Goal: Task Accomplishment & Management: Manage account settings

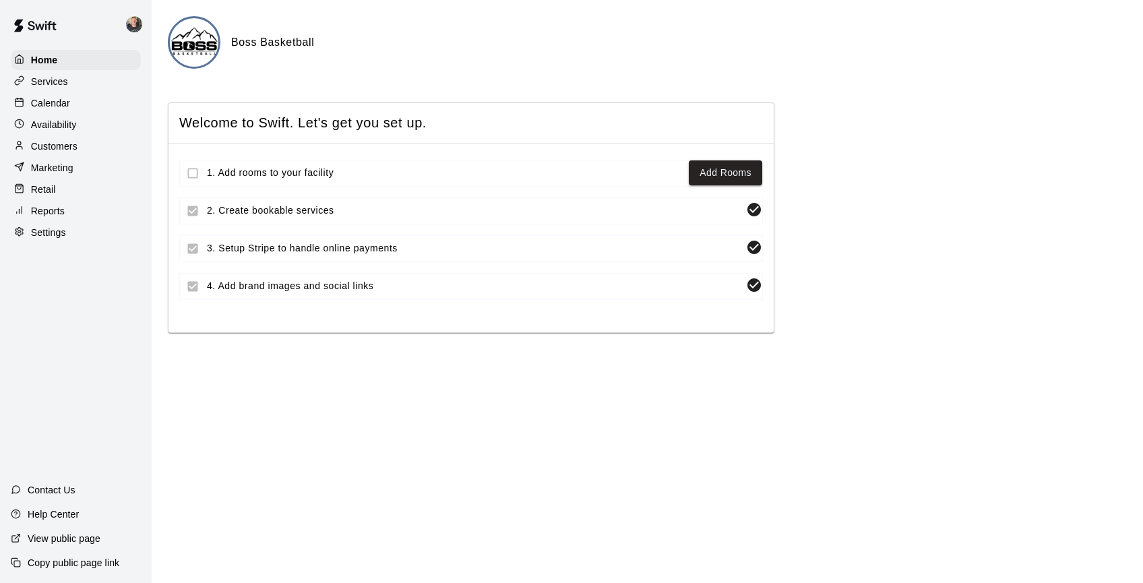
click at [59, 105] on p "Calendar" at bounding box center [50, 102] width 39 height 13
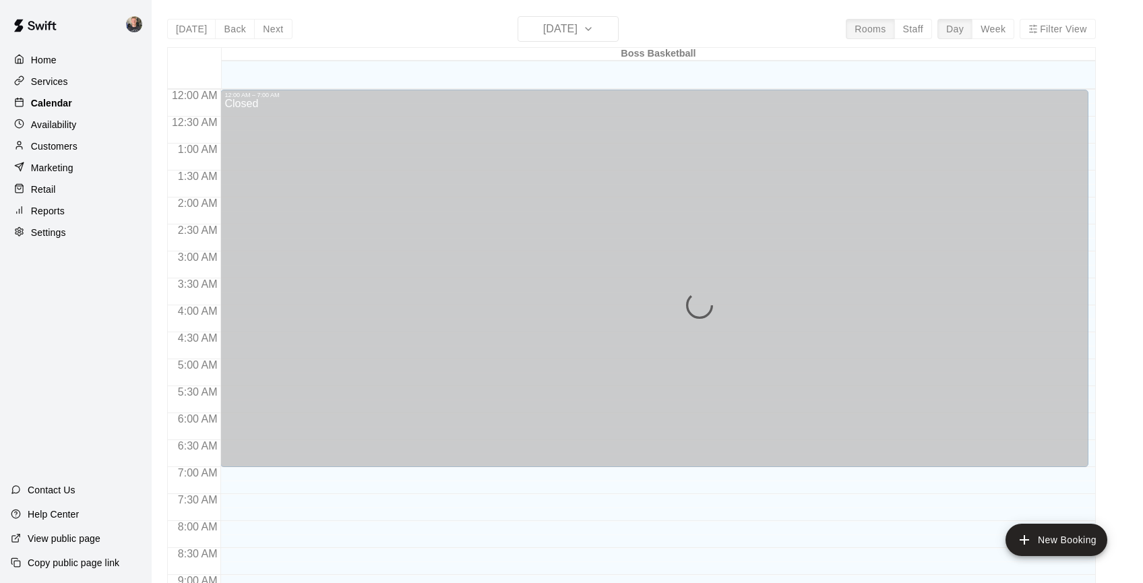
scroll to position [590, 0]
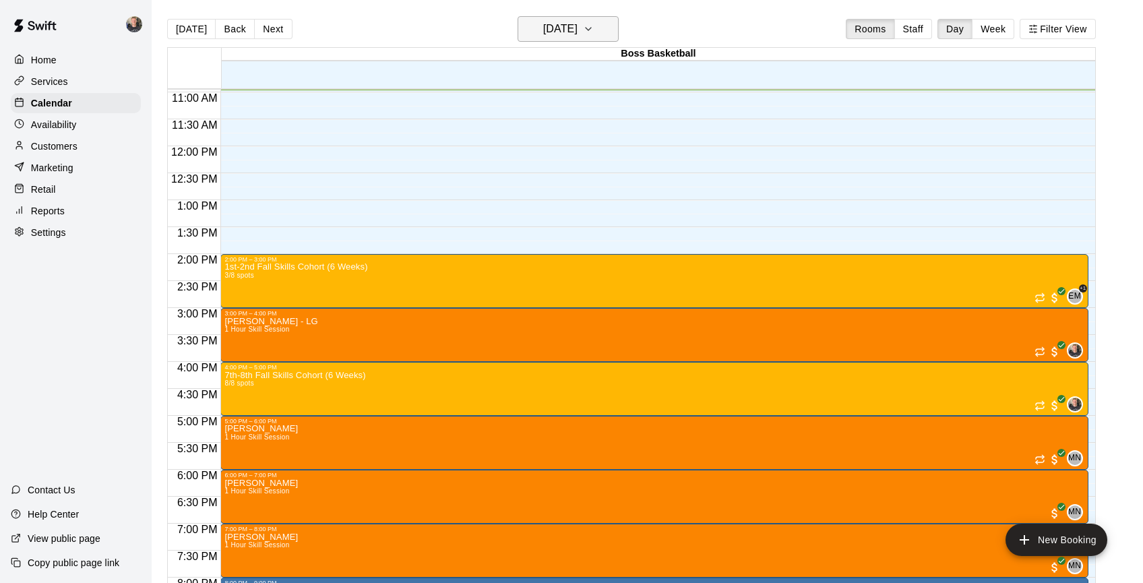
click at [594, 30] on icon "button" at bounding box center [588, 29] width 11 height 16
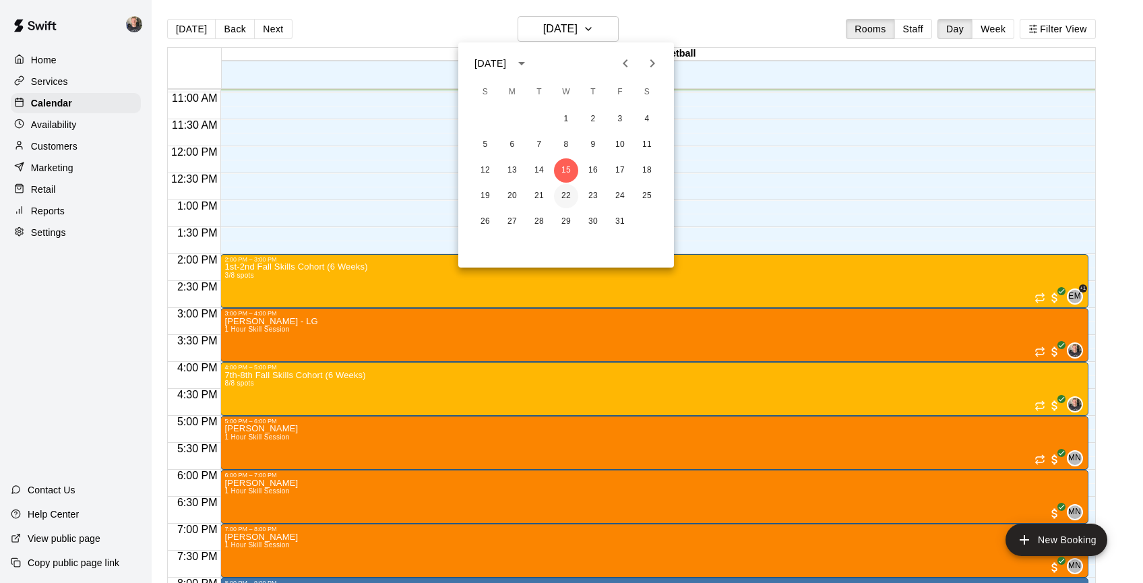
click at [567, 198] on button "22" at bounding box center [566, 196] width 24 height 24
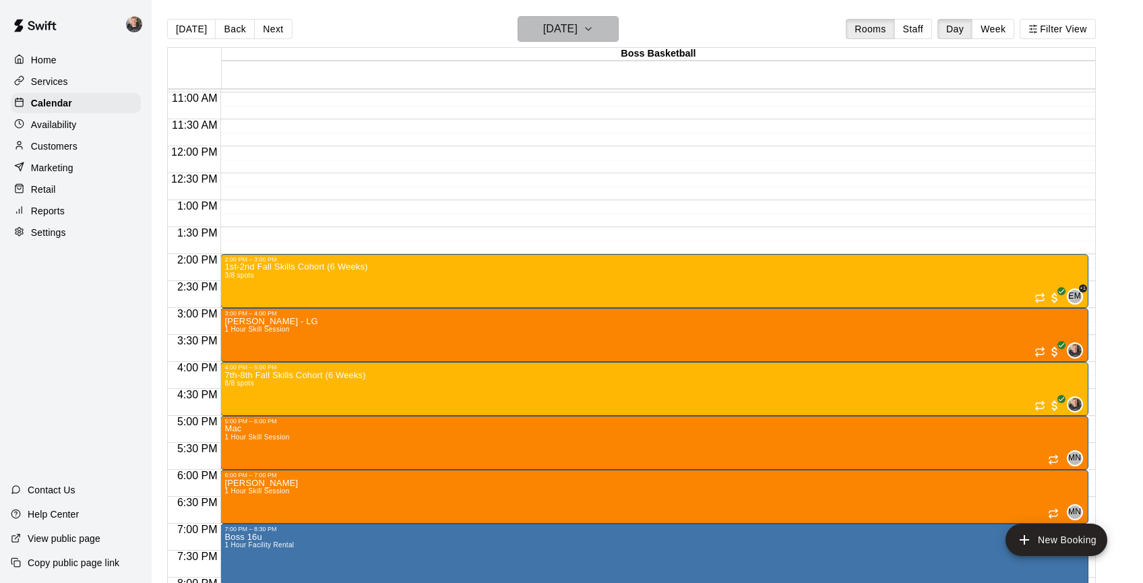
click at [591, 28] on icon "button" at bounding box center [587, 29] width 5 height 3
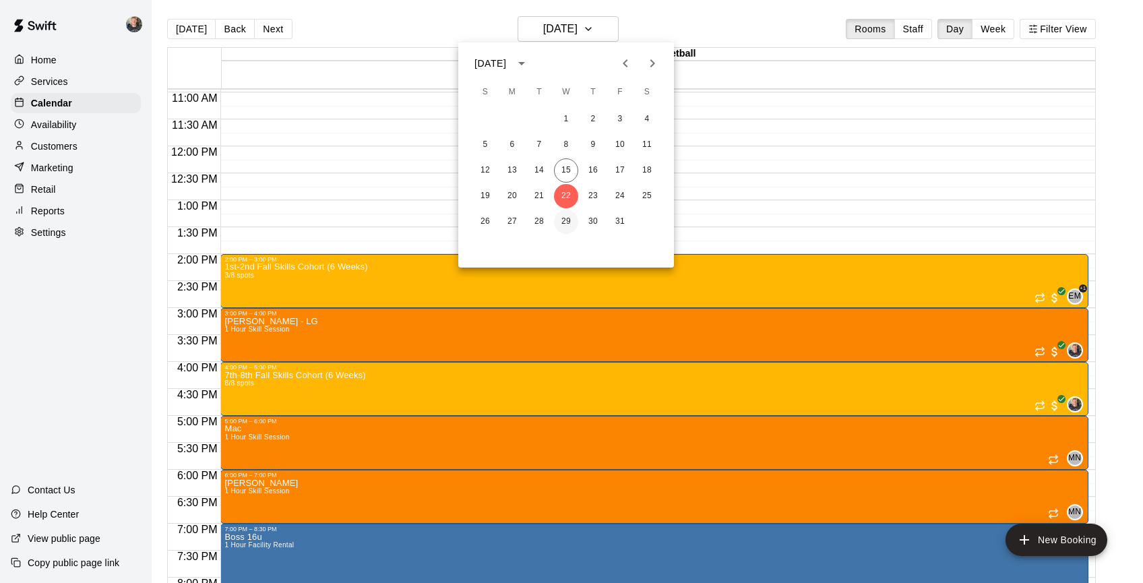
click at [567, 225] on button "29" at bounding box center [566, 222] width 24 height 24
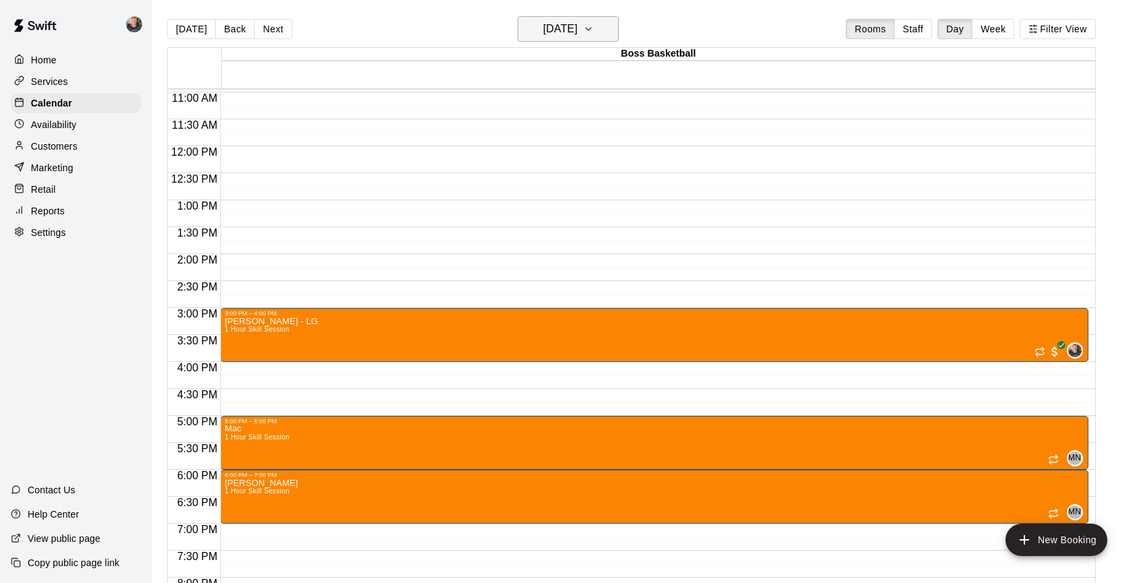
click at [577, 28] on h6 "[DATE]" at bounding box center [560, 29] width 34 height 19
click at [567, 175] on button "15" at bounding box center [566, 170] width 24 height 24
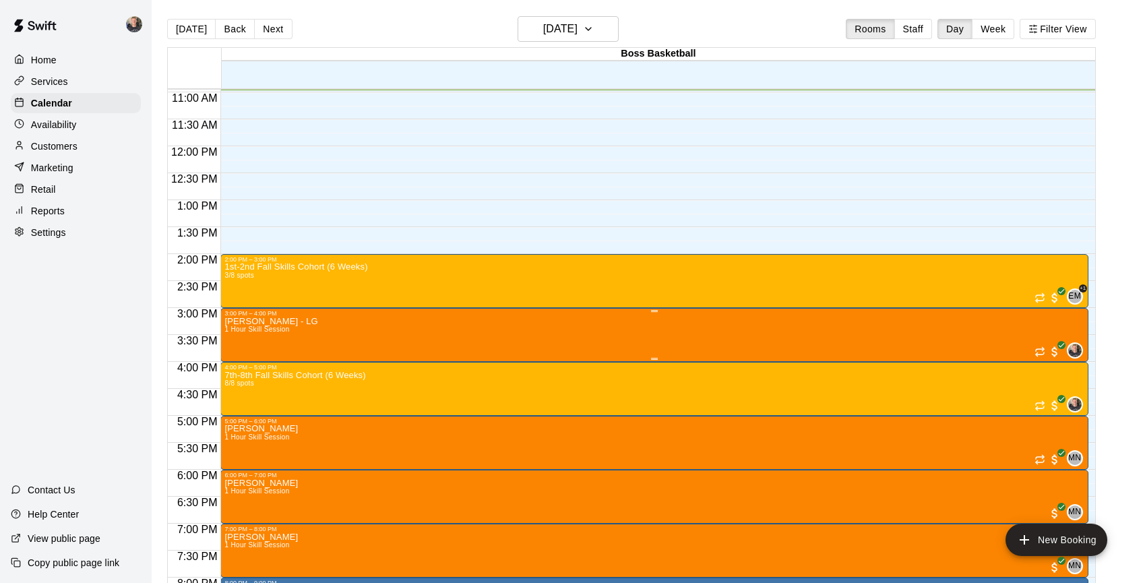
click at [242, 394] on icon "delete" at bounding box center [238, 395] width 9 height 12
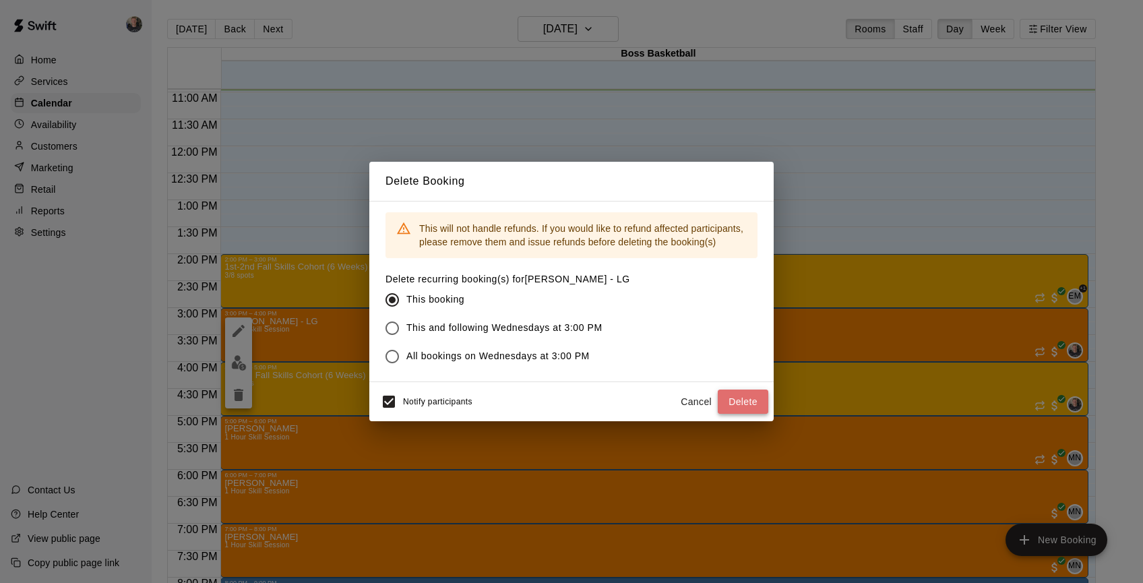
click at [739, 404] on button "Delete" at bounding box center [743, 401] width 51 height 25
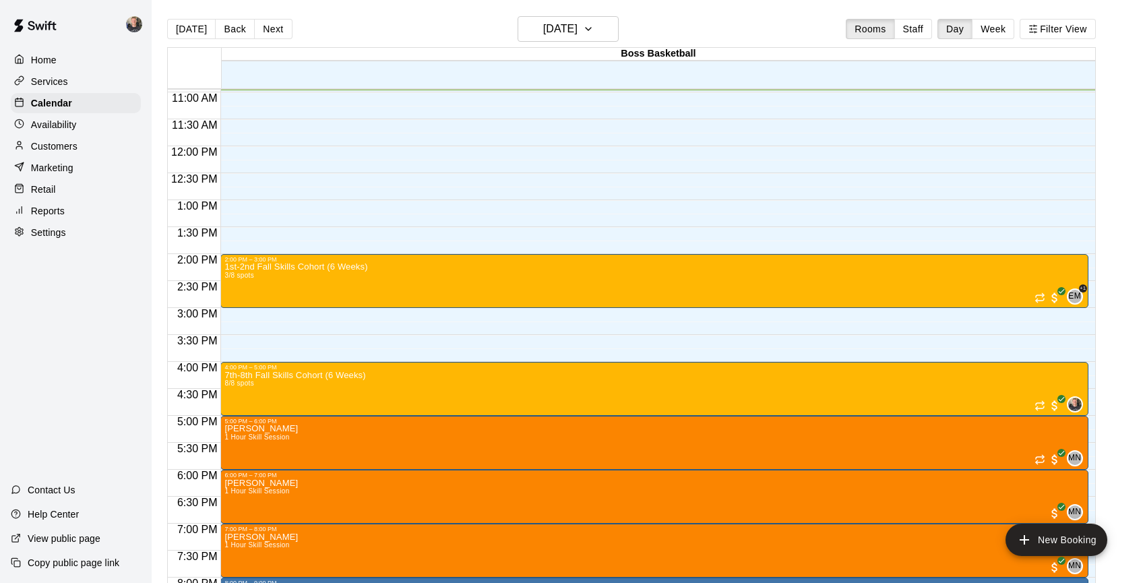
click at [53, 144] on p "Customers" at bounding box center [54, 145] width 46 height 13
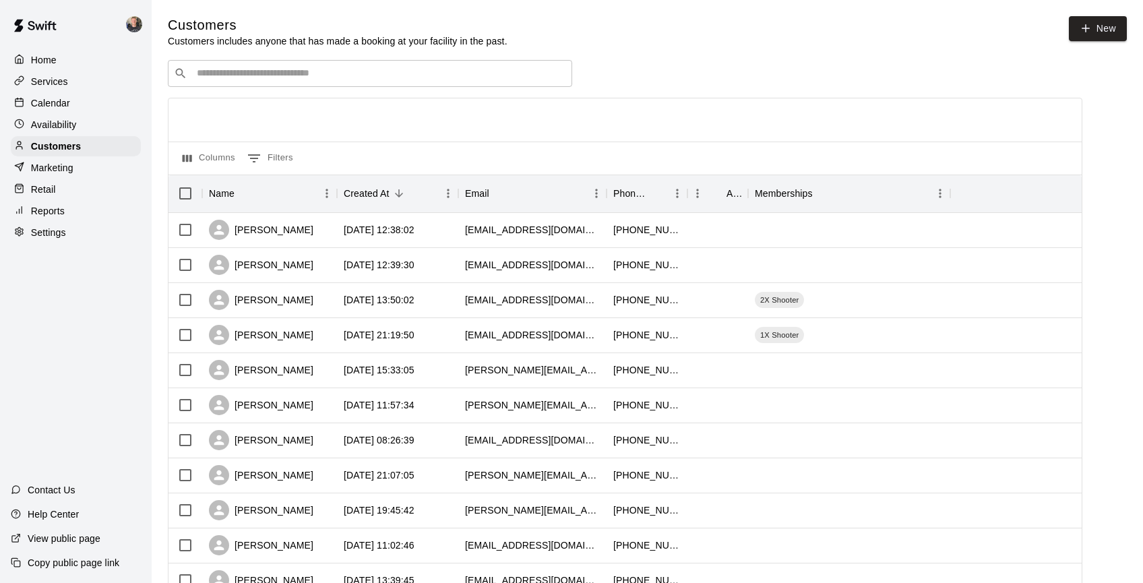
click at [300, 65] on div "​ ​" at bounding box center [370, 73] width 404 height 27
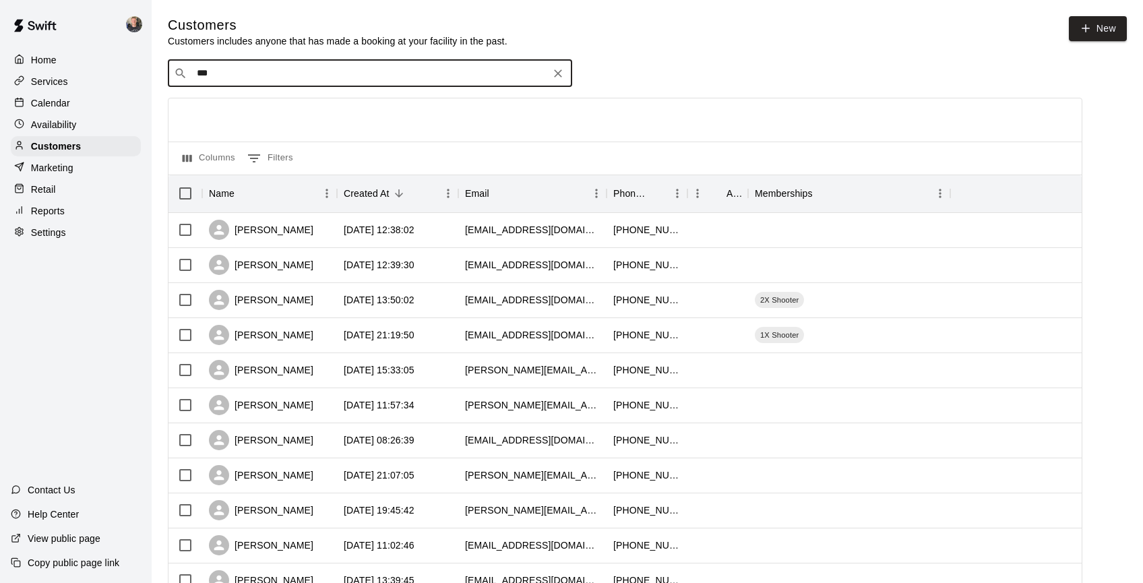
type input "****"
click at [235, 116] on span "[EMAIL_ADDRESS][DOMAIN_NAME]" at bounding box center [277, 115] width 145 height 9
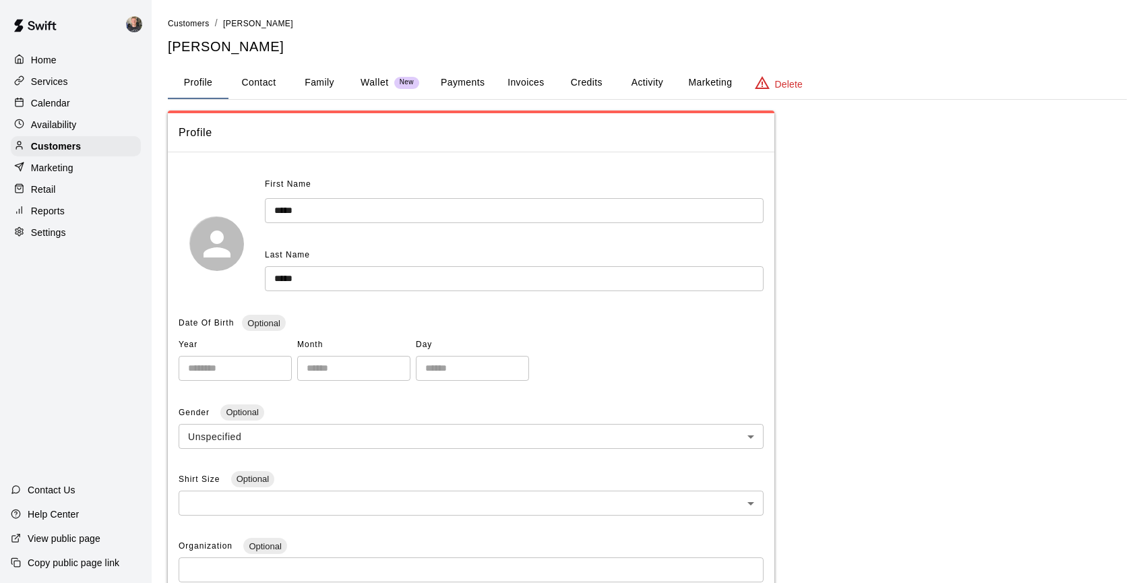
click at [639, 83] on button "Activity" at bounding box center [646, 83] width 61 height 32
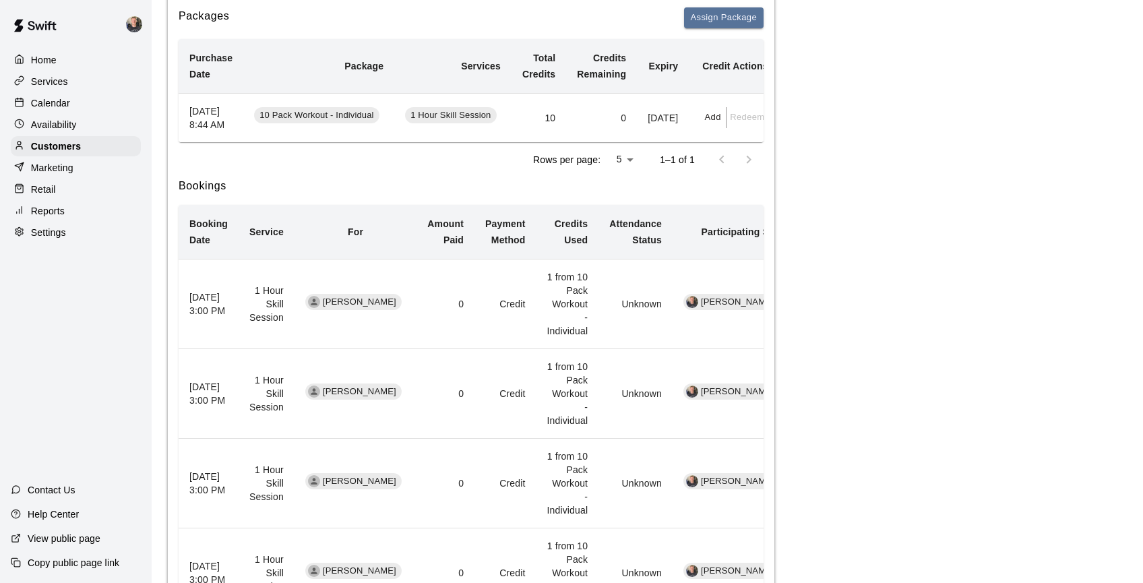
scroll to position [245, 0]
